Goal: Task Accomplishment & Management: Use online tool/utility

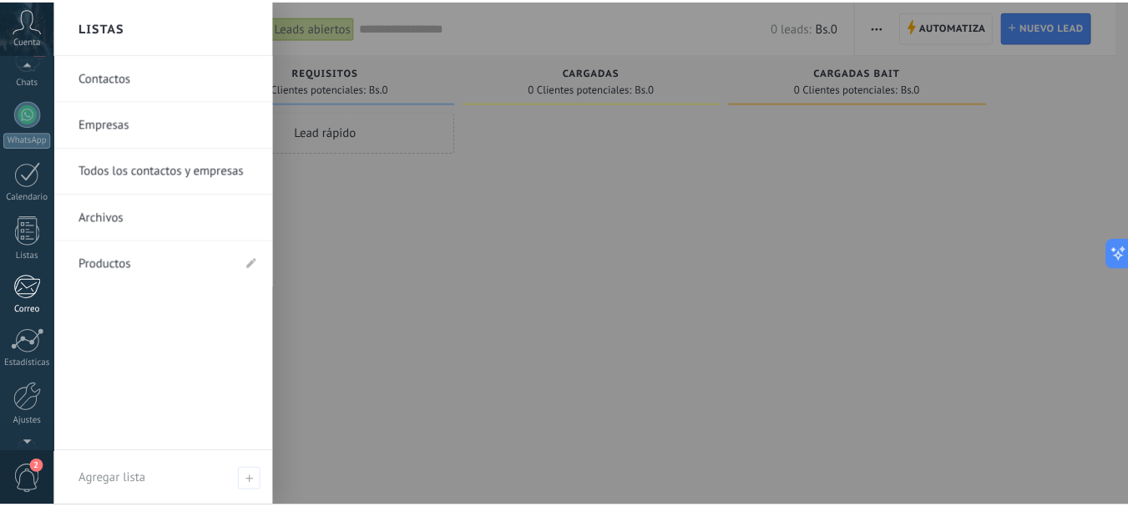
scroll to position [188, 0]
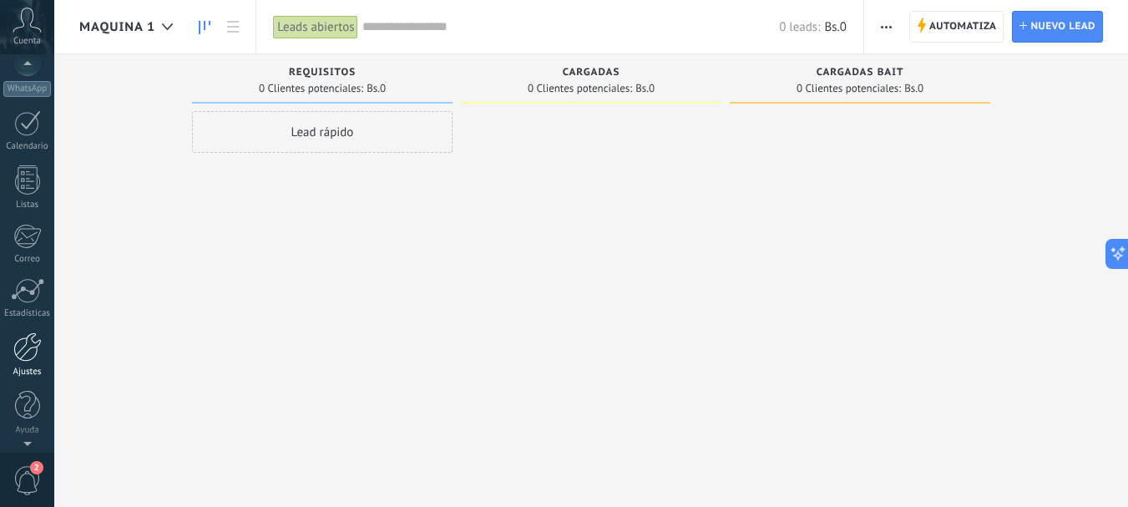
click at [26, 344] on div at bounding box center [27, 346] width 28 height 29
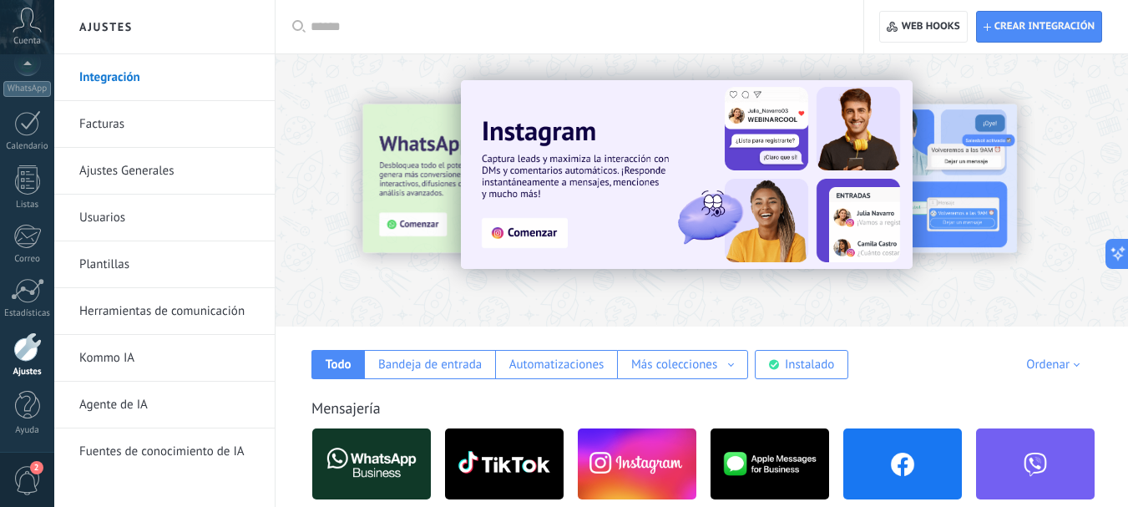
click at [174, 313] on link "Herramientas de comunicación" at bounding box center [168, 311] width 179 height 47
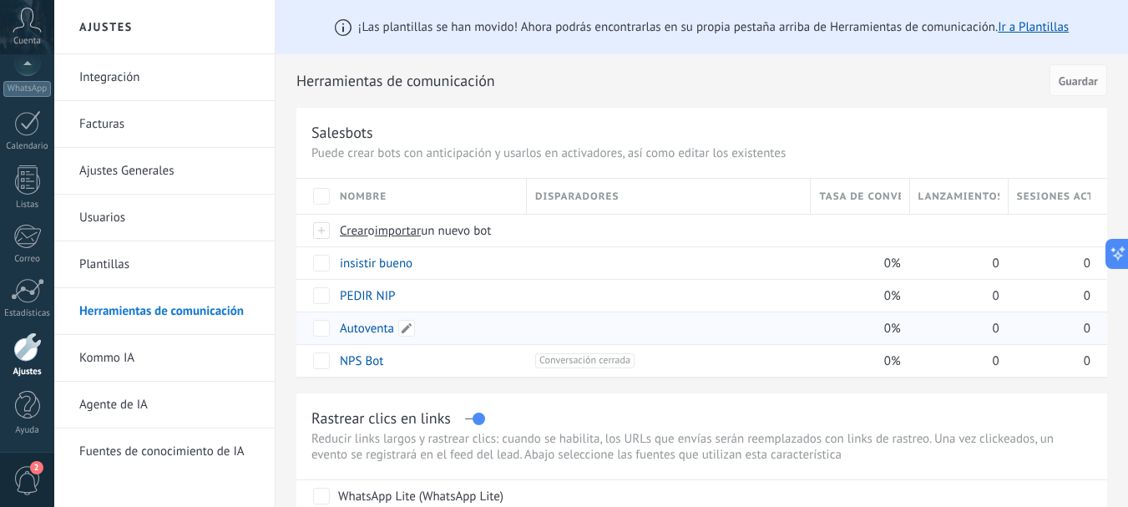
click at [350, 327] on link "Autoventa" at bounding box center [367, 328] width 54 height 16
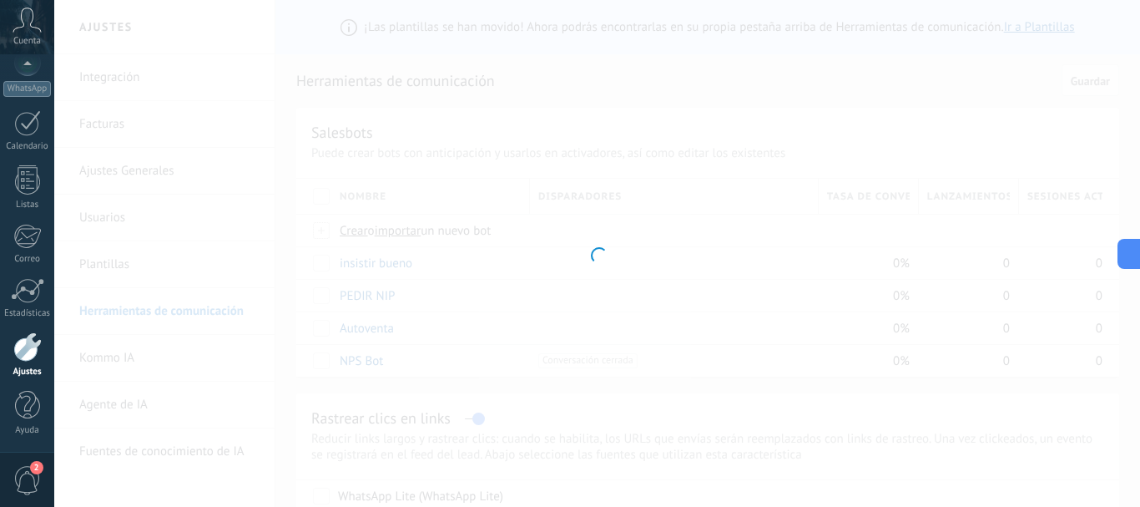
type input "*********"
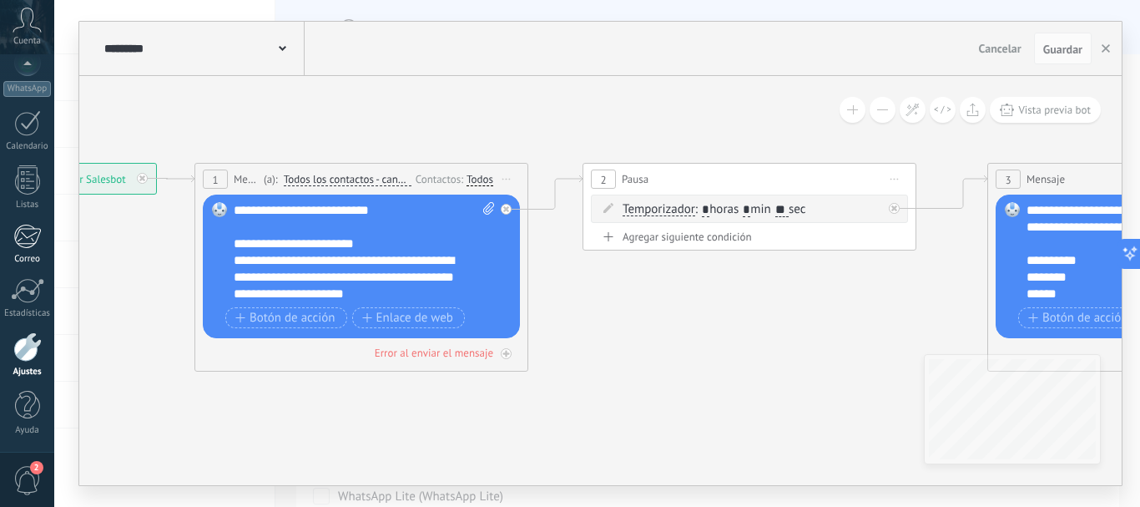
drag, startPoint x: 534, startPoint y: 347, endPoint x: 0, endPoint y: 259, distance: 541.4
click at [0, 261] on body ".abccls-1,.abccls-2{fill-rule:evenodd}.abccls-2{fill:#fff} .abfcls-1{fill:none}…" at bounding box center [570, 253] width 1140 height 507
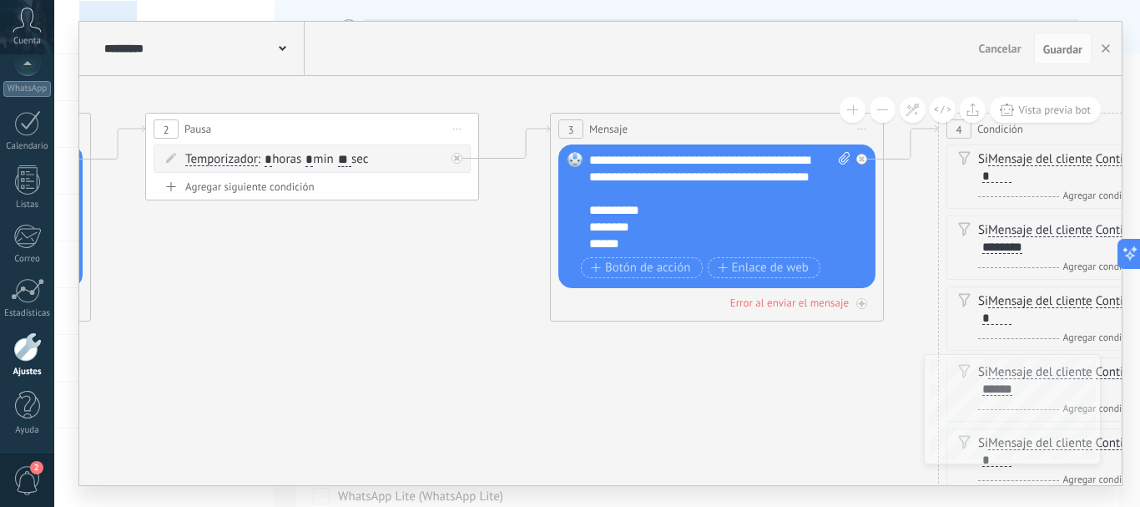
drag, startPoint x: 353, startPoint y: 353, endPoint x: 72, endPoint y: 276, distance: 291.5
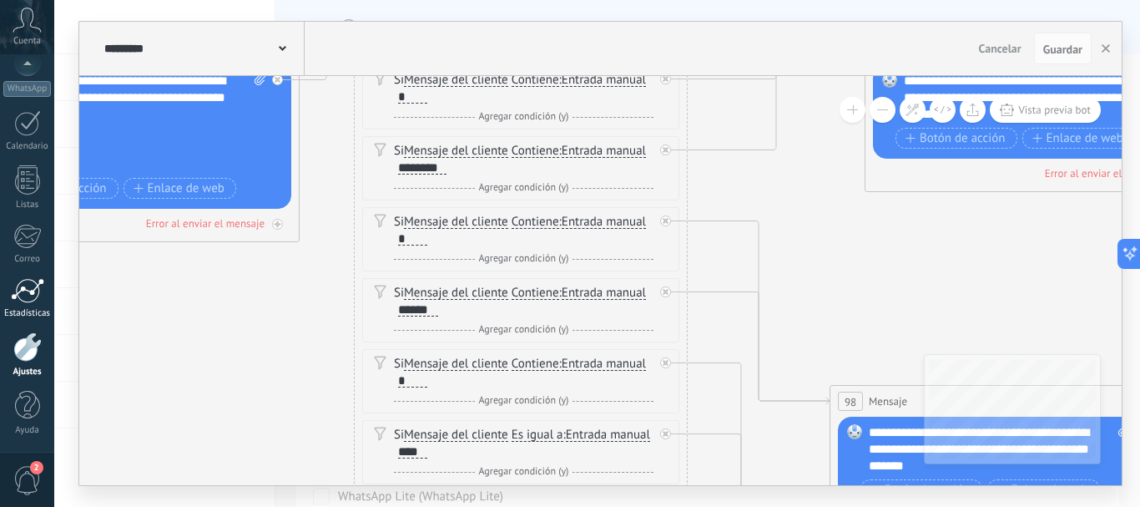
drag, startPoint x: 531, startPoint y: 327, endPoint x: 37, endPoint y: 280, distance: 496.4
click at [43, 283] on body ".abccls-1,.abccls-2{fill-rule:evenodd}.abccls-2{fill:#fff} .abfcls-1{fill:none}…" at bounding box center [570, 253] width 1140 height 507
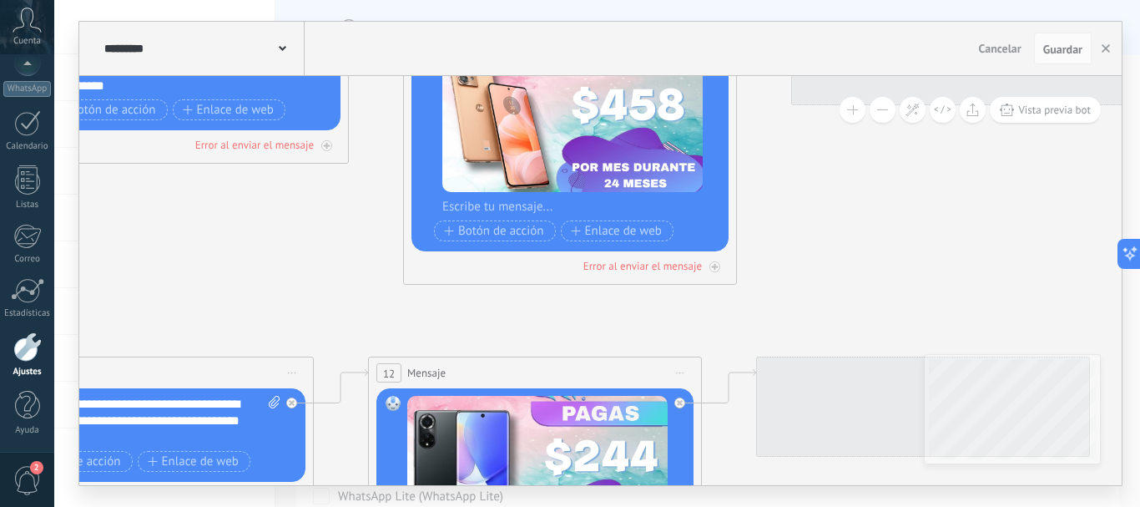
drag, startPoint x: 873, startPoint y: 283, endPoint x: 71, endPoint y: 288, distance: 802.0
click at [76, 288] on div "**********" at bounding box center [597, 253] width 1086 height 507
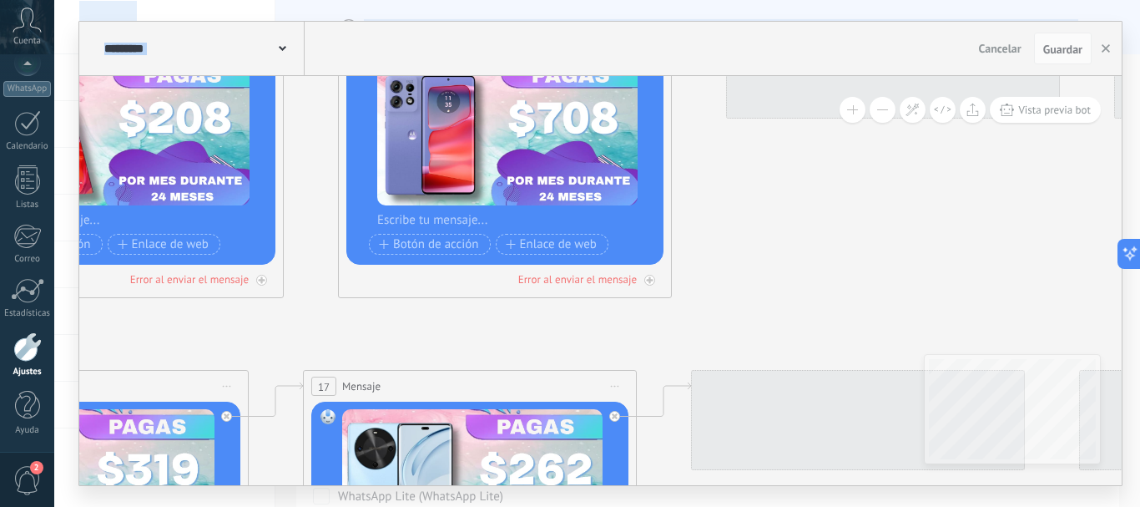
drag, startPoint x: 732, startPoint y: 323, endPoint x: 0, endPoint y: 323, distance: 731.9
click at [0, 330] on body ".abccls-1,.abccls-2{fill-rule:evenodd}.abccls-2{fill:#fff} .abfcls-1{fill:none}…" at bounding box center [570, 253] width 1140 height 507
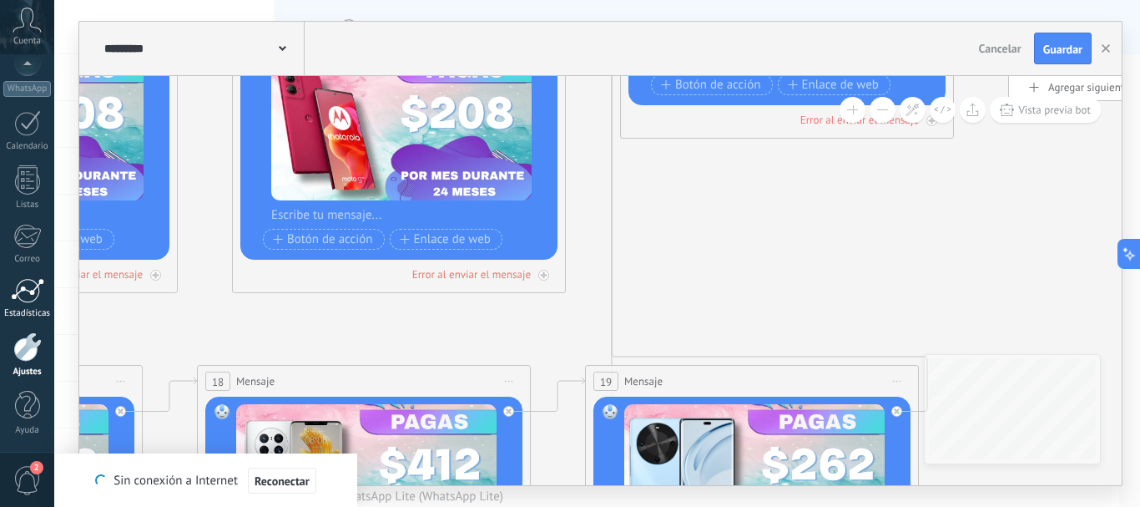
drag, startPoint x: 845, startPoint y: 324, endPoint x: 37, endPoint y: 288, distance: 809.5
click at [67, 297] on div "**********" at bounding box center [597, 253] width 1086 height 507
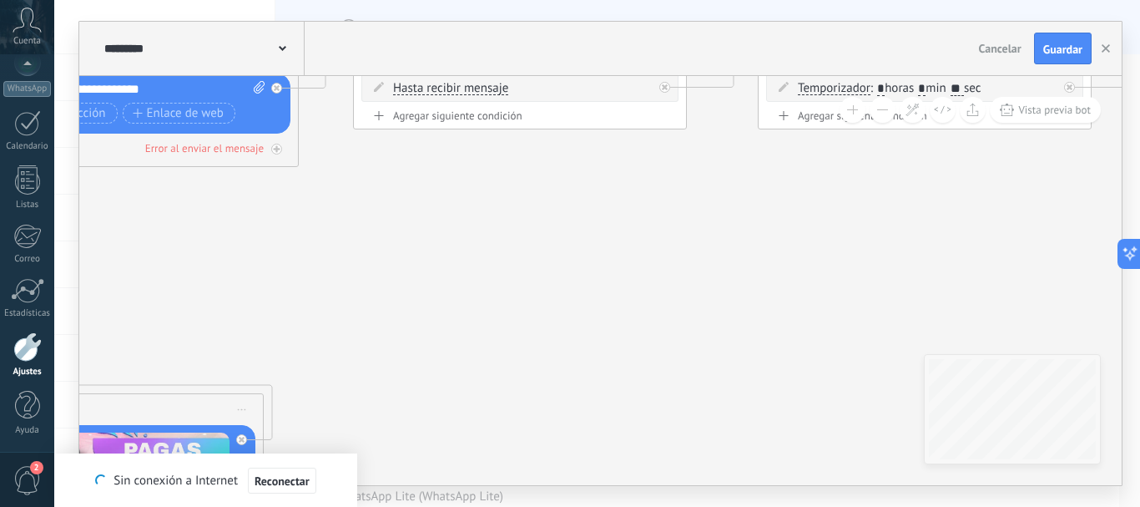
drag, startPoint x: 786, startPoint y: 323, endPoint x: 368, endPoint y: 373, distance: 421.1
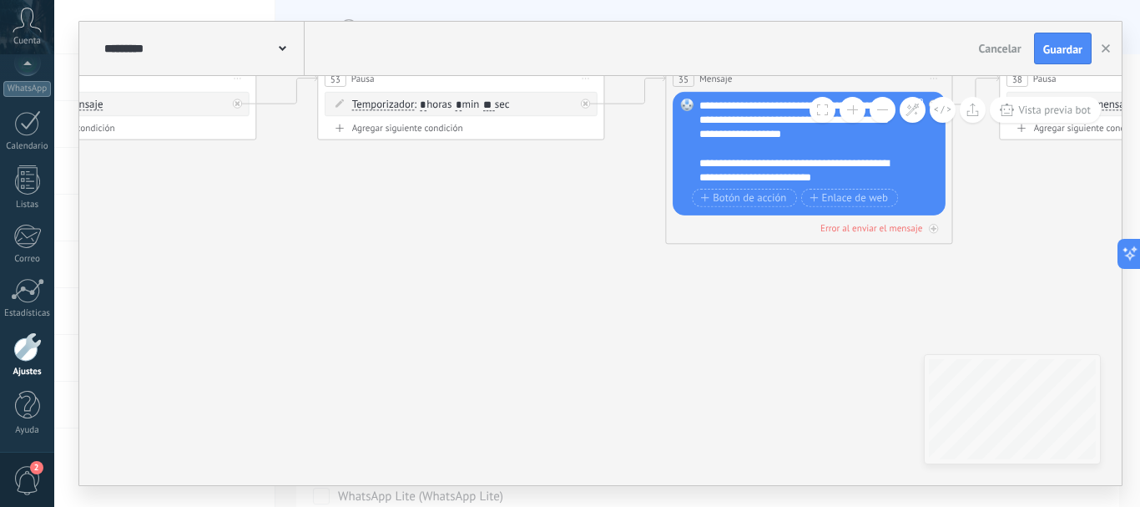
drag, startPoint x: 596, startPoint y: 321, endPoint x: 186, endPoint y: 305, distance: 410.1
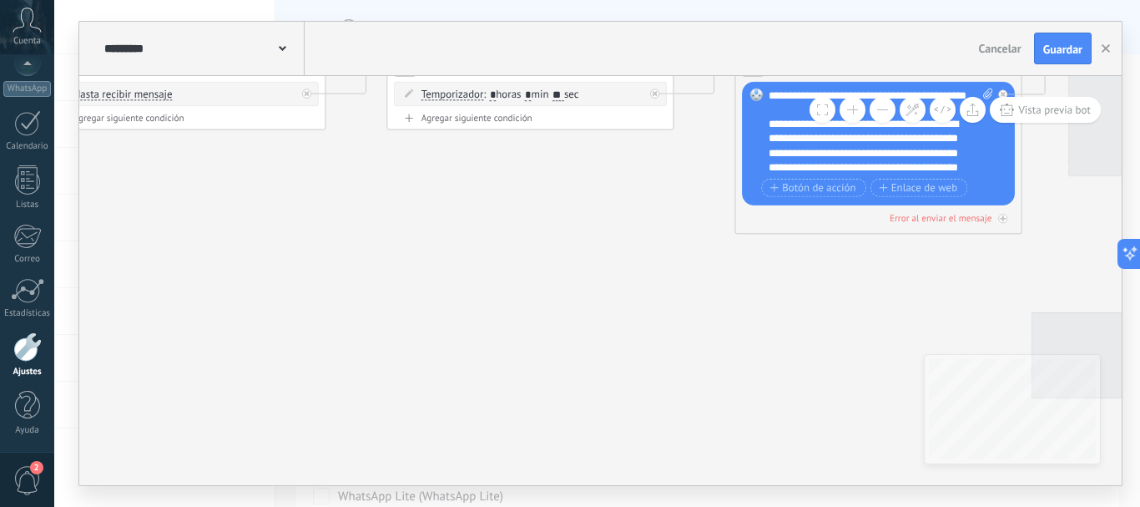
drag, startPoint x: 908, startPoint y: 342, endPoint x: 112, endPoint y: 335, distance: 796.2
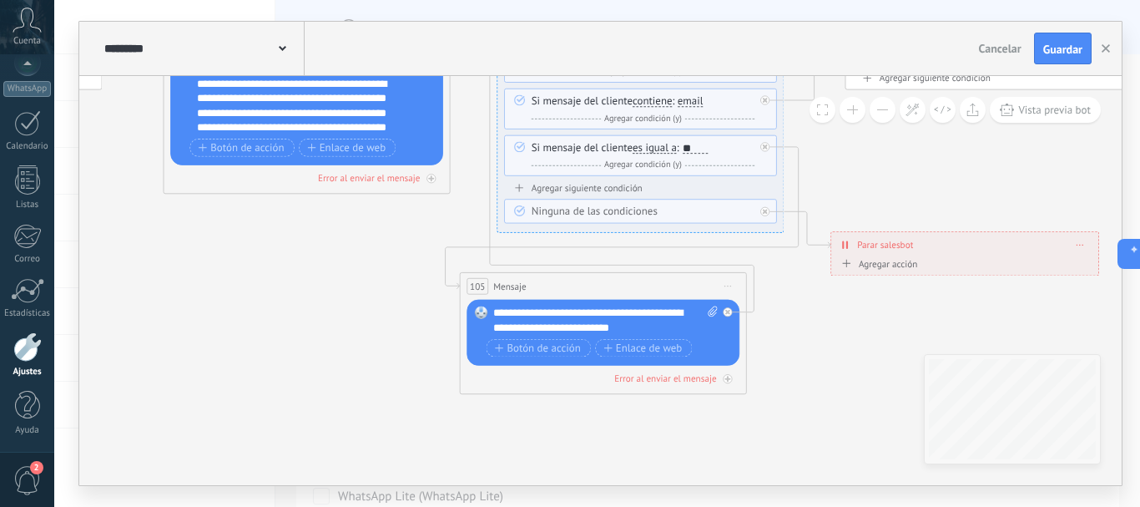
drag, startPoint x: 745, startPoint y: 330, endPoint x: 333, endPoint y: 303, distance: 413.1
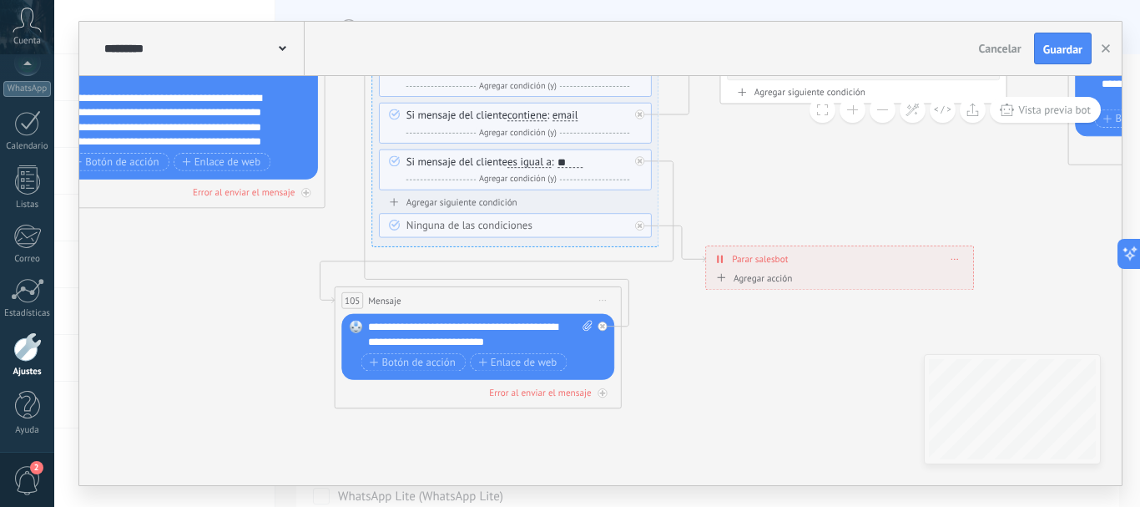
drag, startPoint x: 939, startPoint y: 352, endPoint x: 814, endPoint y: 366, distance: 126.0
drag, startPoint x: 506, startPoint y: 326, endPoint x: 550, endPoint y: 339, distance: 46.0
click at [550, 339] on div "**********" at bounding box center [480, 334] width 225 height 28
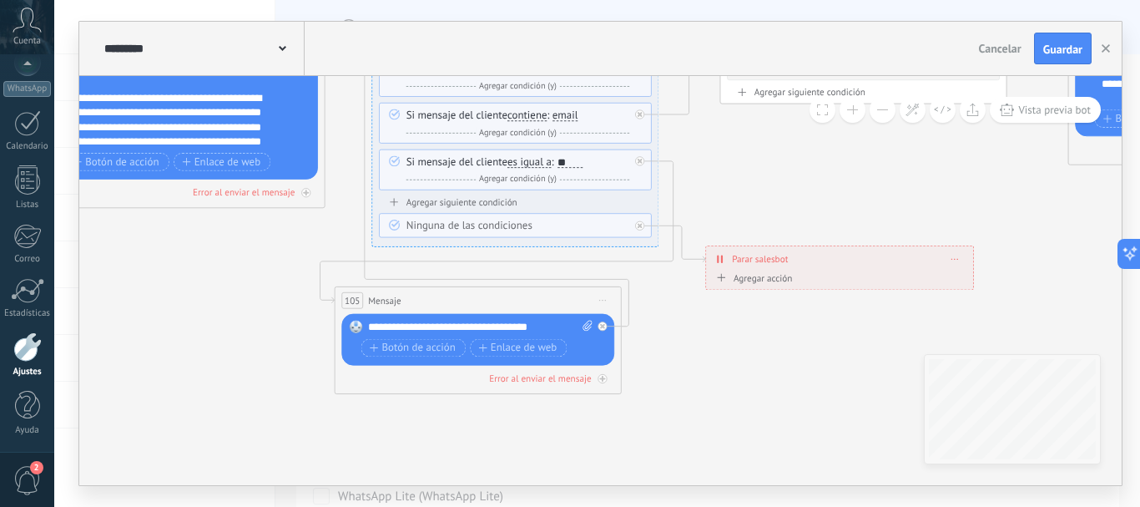
drag, startPoint x: 550, startPoint y: 339, endPoint x: 728, endPoint y: 403, distance: 189.0
click at [552, 327] on div "**********" at bounding box center [480, 327] width 225 height 14
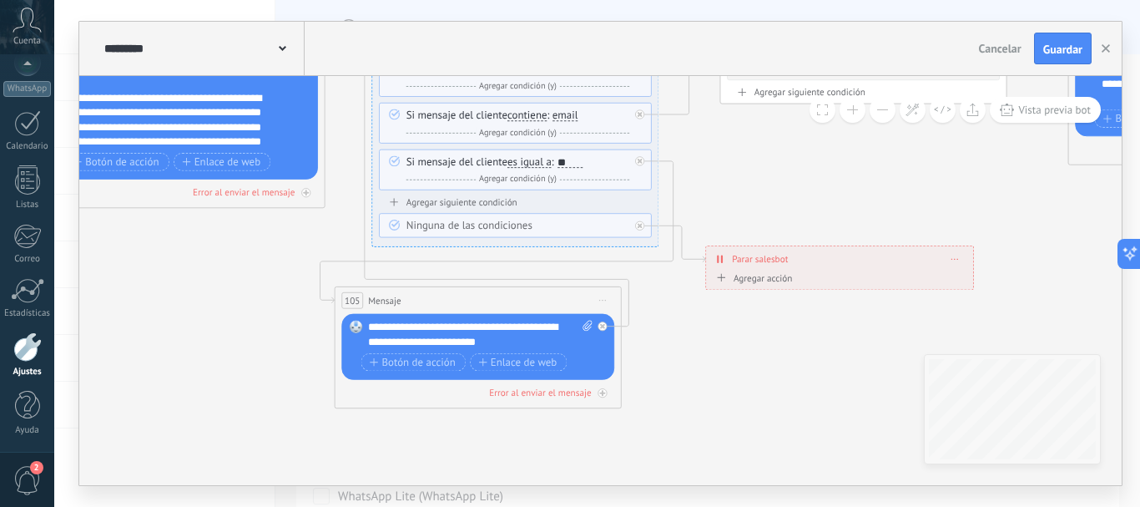
click at [1072, 54] on span "Guardar" at bounding box center [1062, 49] width 39 height 12
click at [1109, 56] on button "button" at bounding box center [1105, 49] width 25 height 32
